Goal: Transaction & Acquisition: Register for event/course

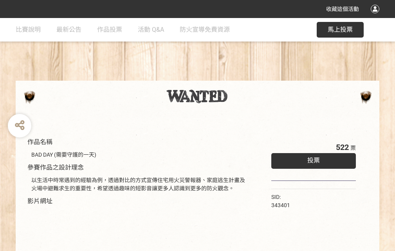
click at [376, 16] on div "收藏這個活動" at bounding box center [197, 9] width 395 height 18
click at [245, 77] on div "作品名稱 BAD DAY (需要守護的一天) 參賽作品之設計理念 以生活中時常遇到的經驗為例，透過對比的方式宣傳住宅用火災警報器、家庭逃生計畫及火場中避難求生…" at bounding box center [197, 182] width 395 height 329
click at [311, 158] on span "投票" at bounding box center [313, 159] width 13 height 7
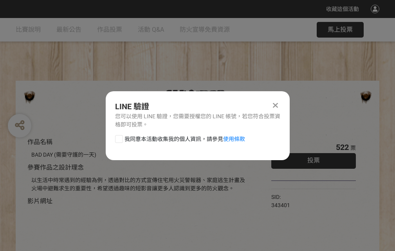
click at [118, 137] on div at bounding box center [119, 139] width 8 height 8
checkbox input "true"
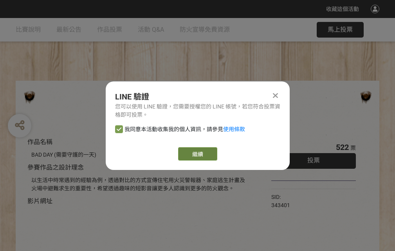
click at [197, 154] on link "繼續" at bounding box center [197, 153] width 39 height 13
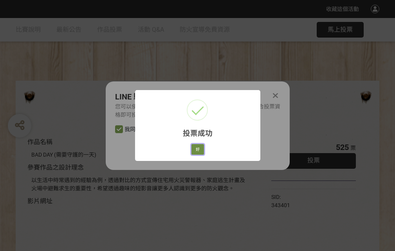
click at [195, 148] on button "好" at bounding box center [197, 149] width 13 height 11
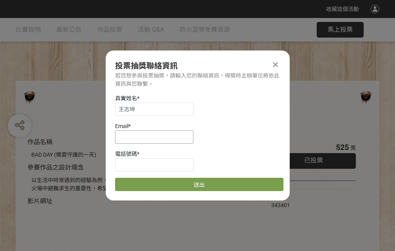
click at [156, 137] on input at bounding box center [154, 136] width 78 height 13
type input "[EMAIL_ADDRESS][DOMAIN_NAME]"
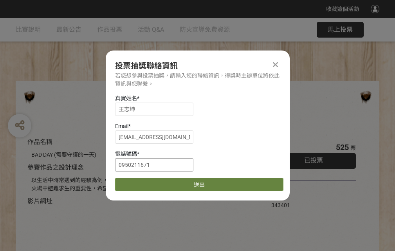
type input "0950211671"
click at [137, 182] on button "送出" at bounding box center [199, 184] width 168 height 13
